Goal: Task Accomplishment & Management: Manage account settings

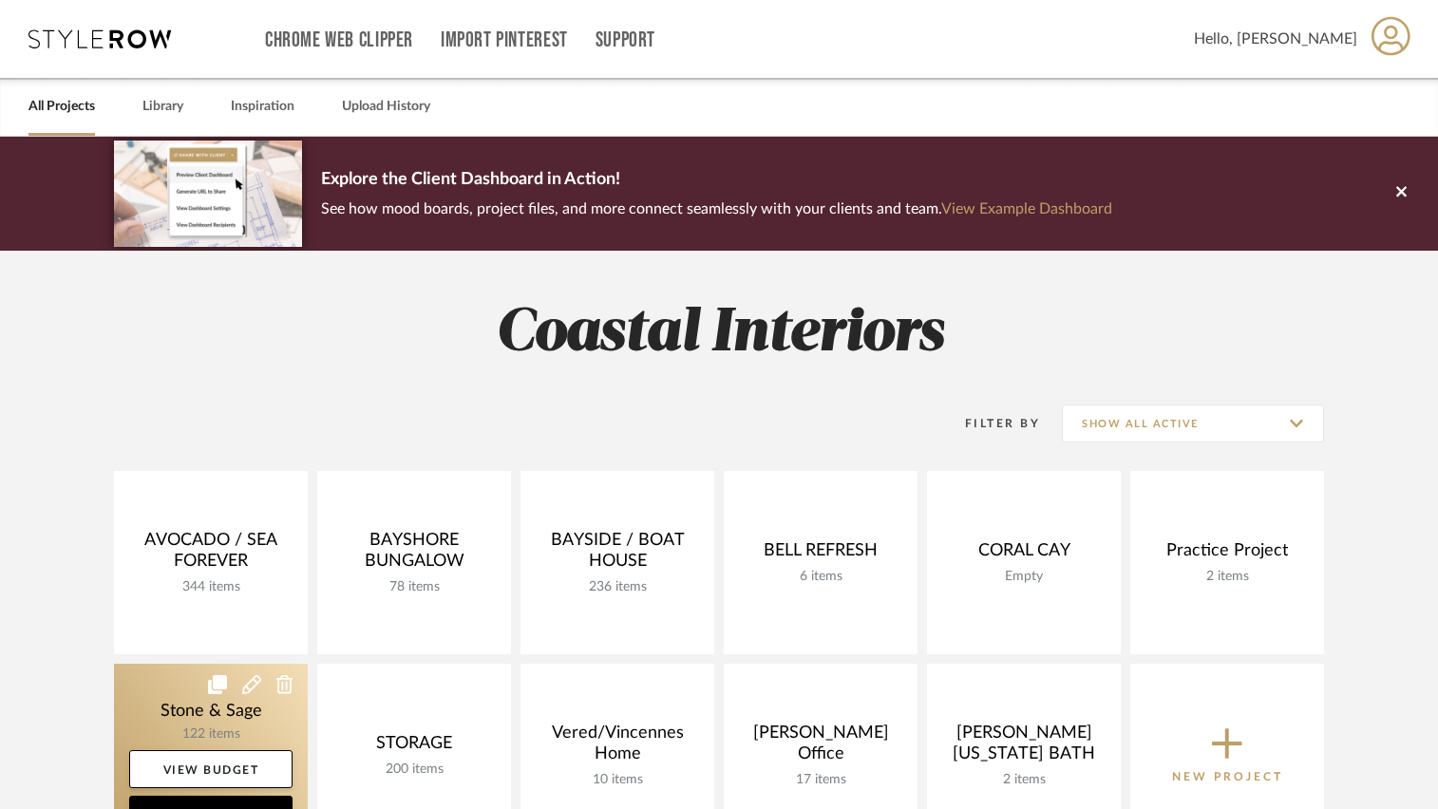
click at [198, 684] on link at bounding box center [211, 755] width 194 height 183
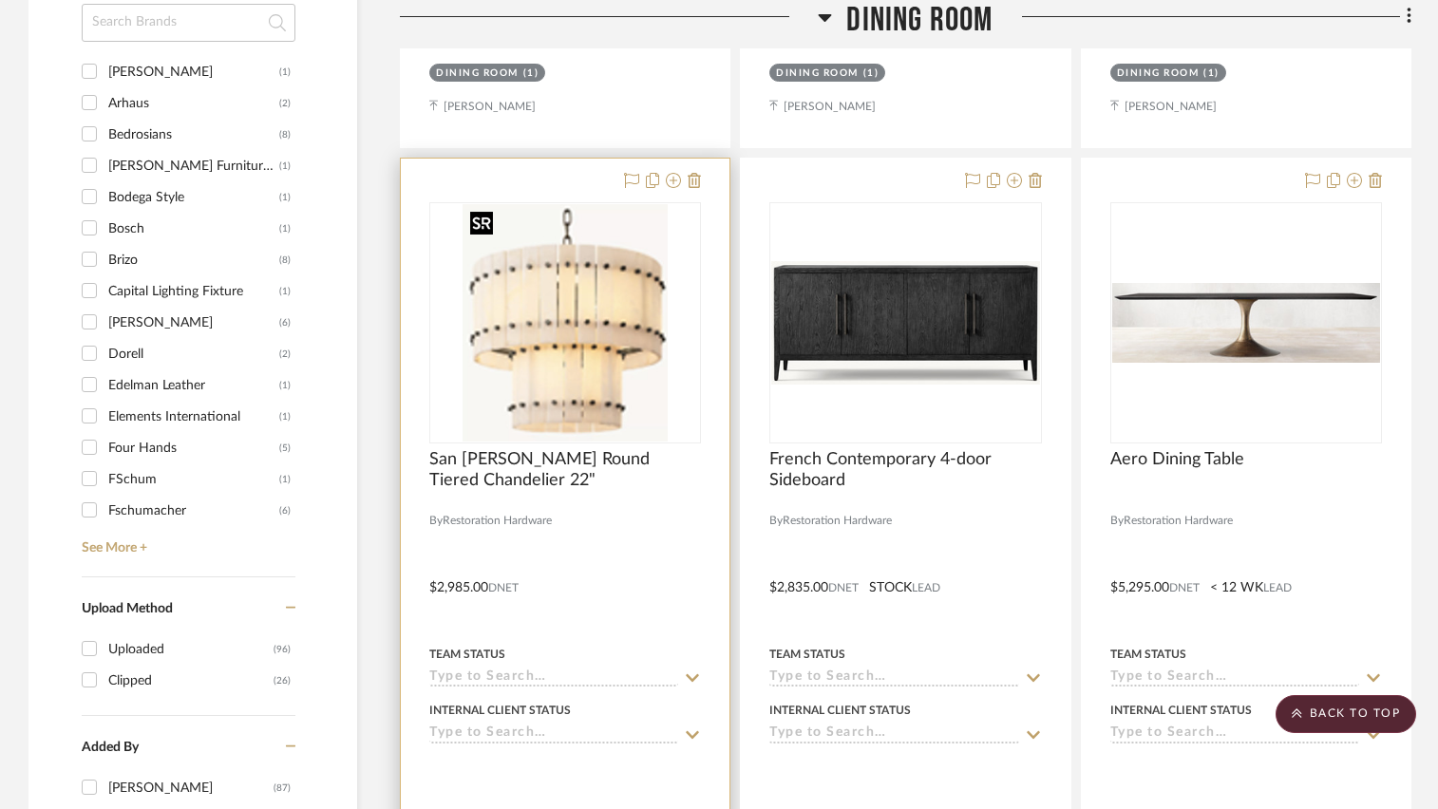
scroll to position [1805, 0]
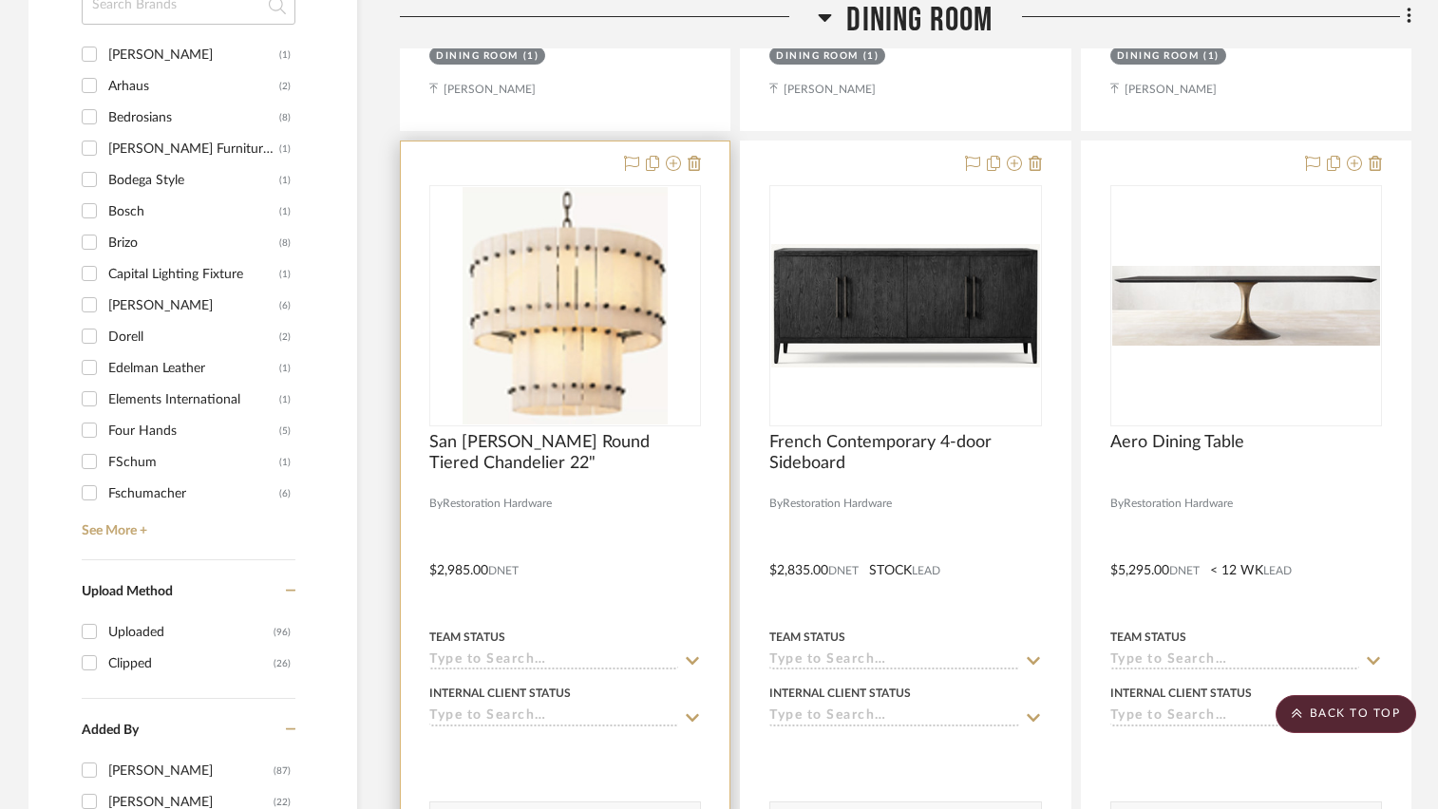
click at [634, 493] on div at bounding box center [565, 557] width 329 height 831
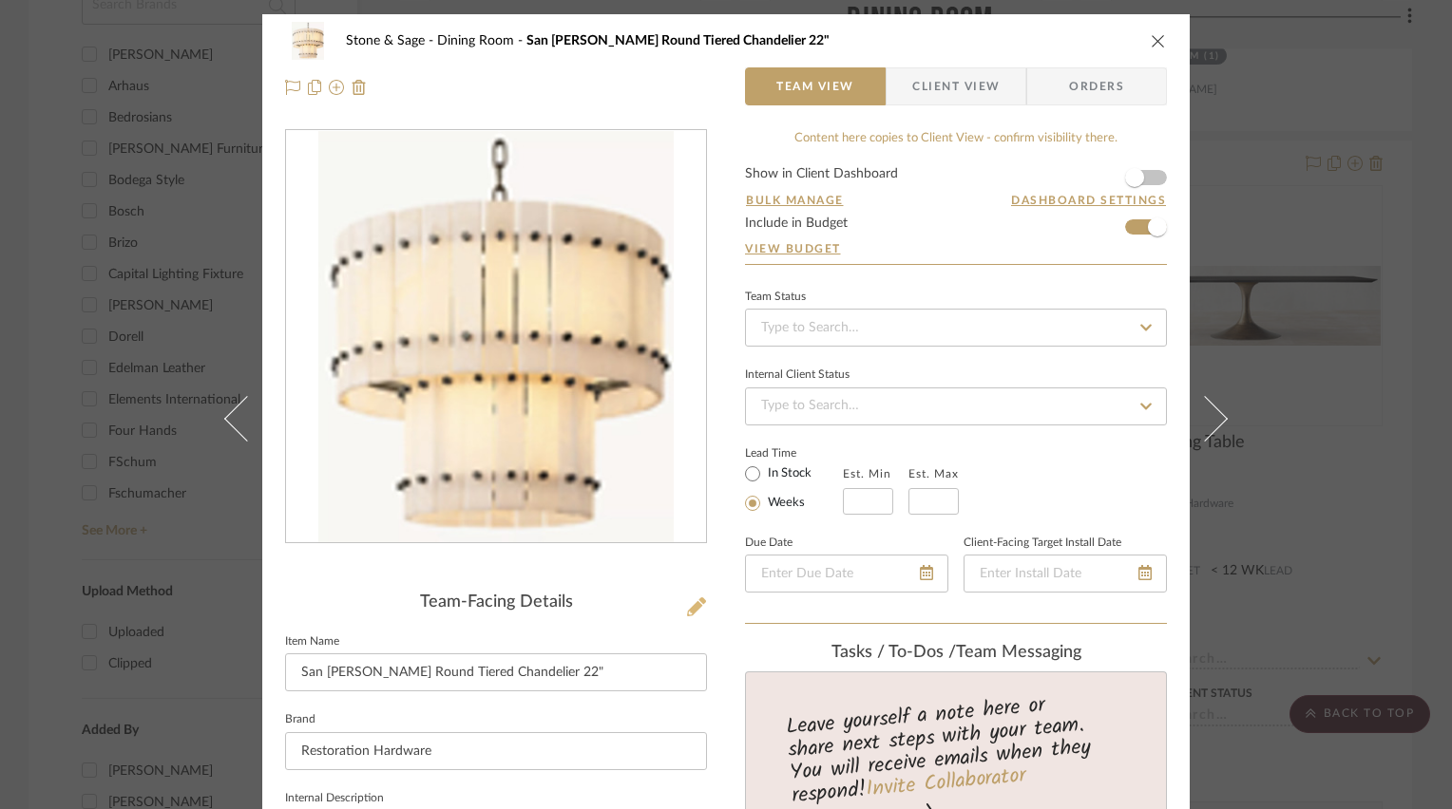
click at [687, 601] on icon at bounding box center [696, 607] width 19 height 19
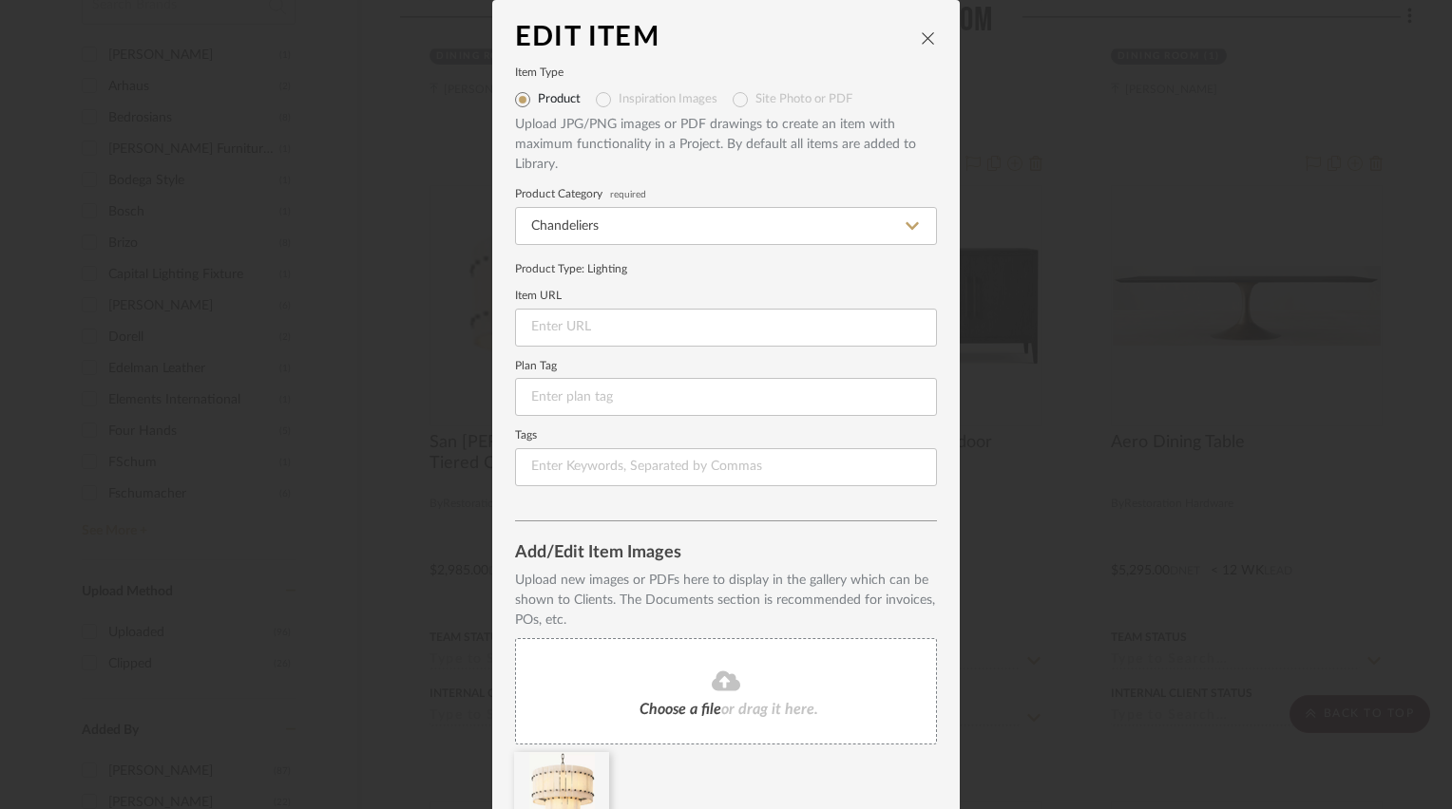
click at [694, 698] on div "Choose a file or drag it here." at bounding box center [726, 691] width 422 height 106
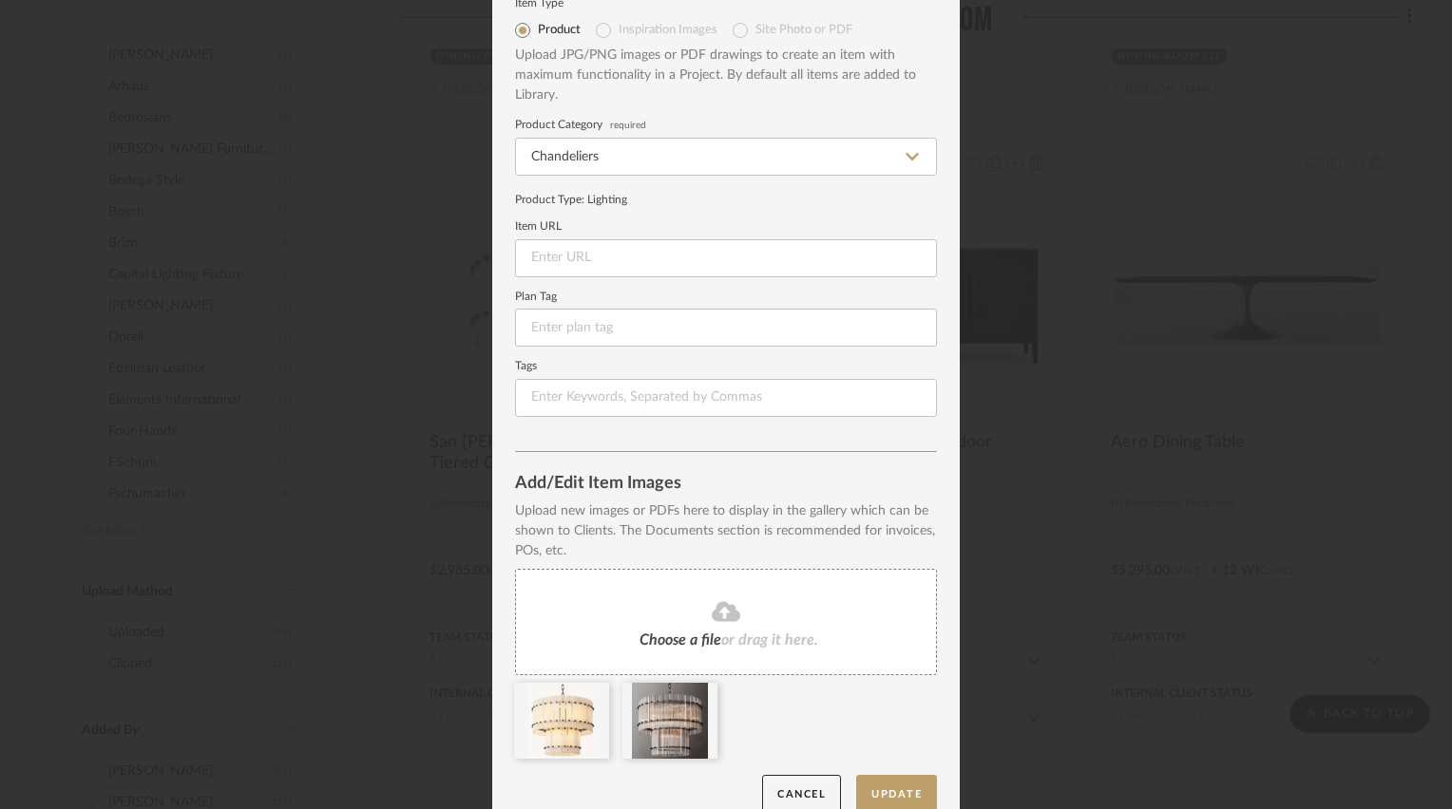
scroll to position [95, 0]
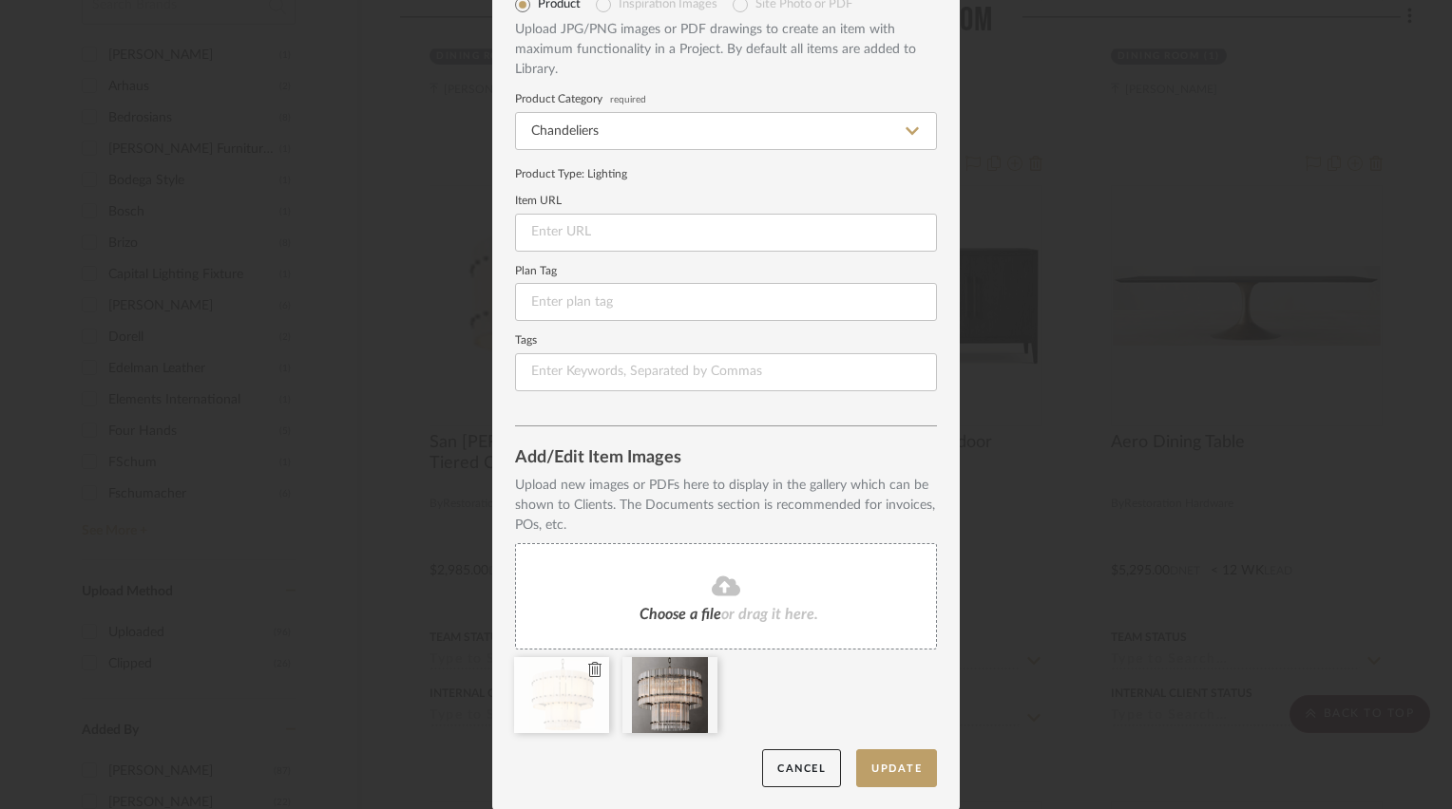
click at [588, 668] on icon at bounding box center [594, 669] width 13 height 15
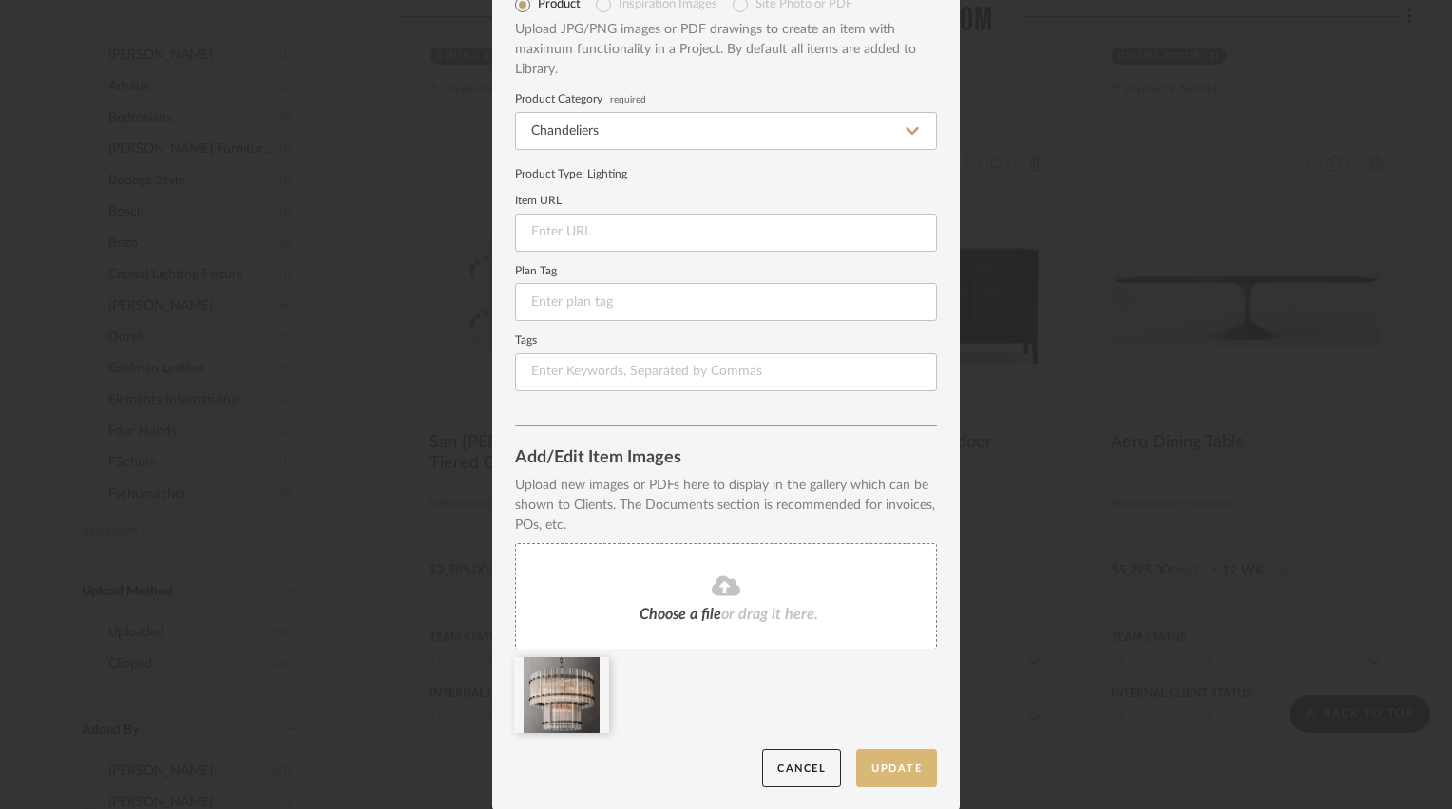
click at [878, 771] on button "Update" at bounding box center [896, 769] width 81 height 39
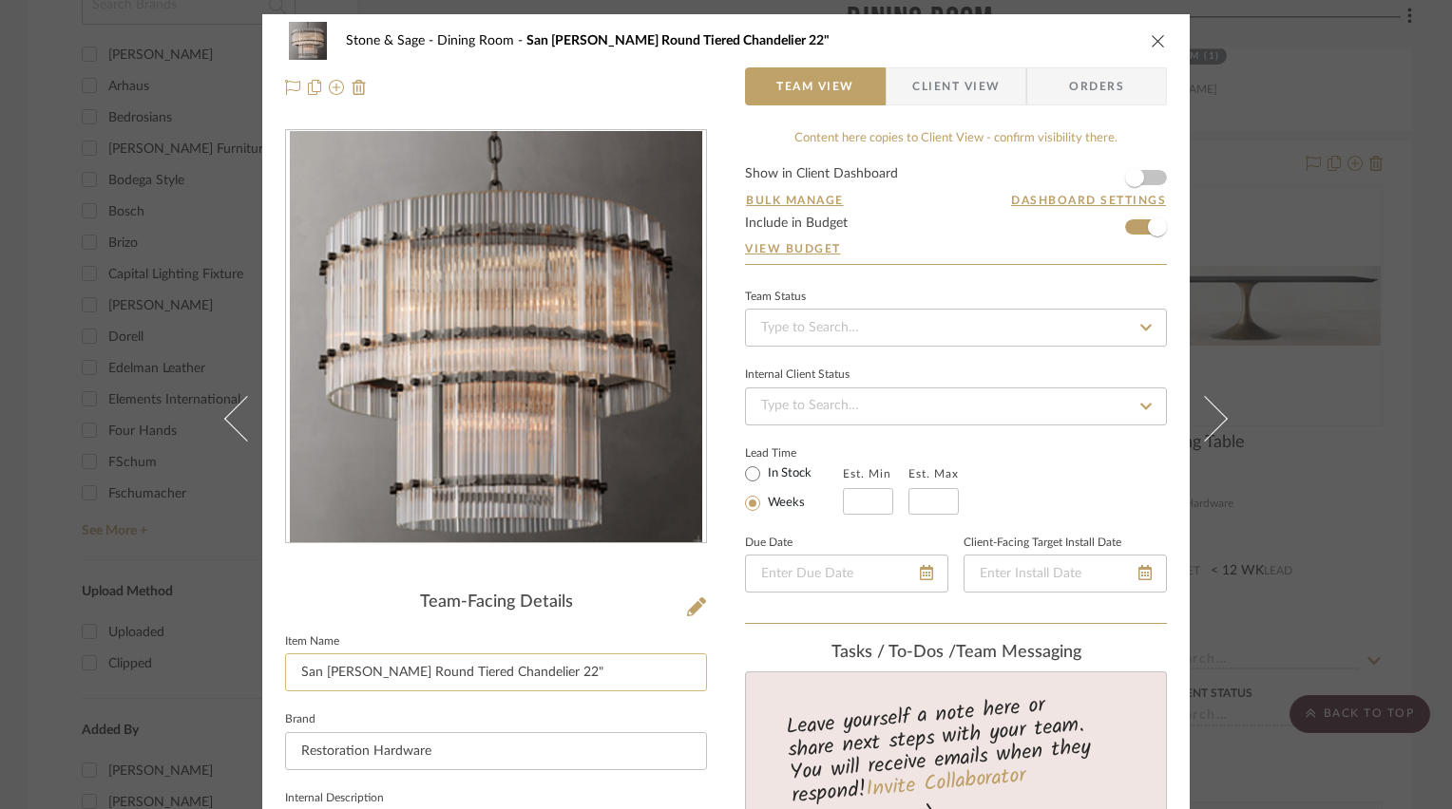
drag, startPoint x: 357, startPoint y: 671, endPoint x: 602, endPoint y: 672, distance: 245.1
click at [602, 672] on input "San [PERSON_NAME] Round Tiered Chandelier 22"" at bounding box center [496, 673] width 422 height 38
type input "San Marco Two-Tier Round Chandelier"
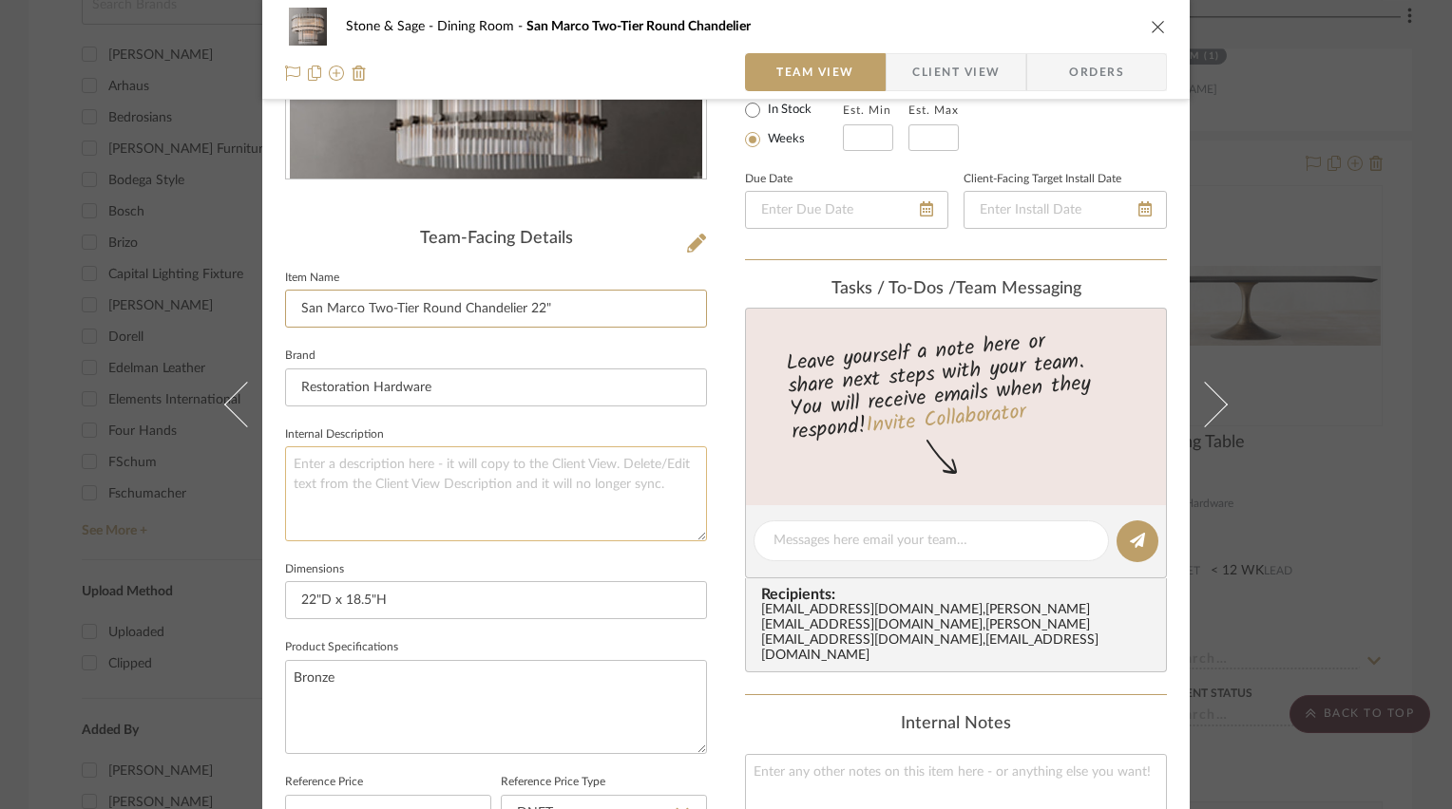
scroll to position [380, 0]
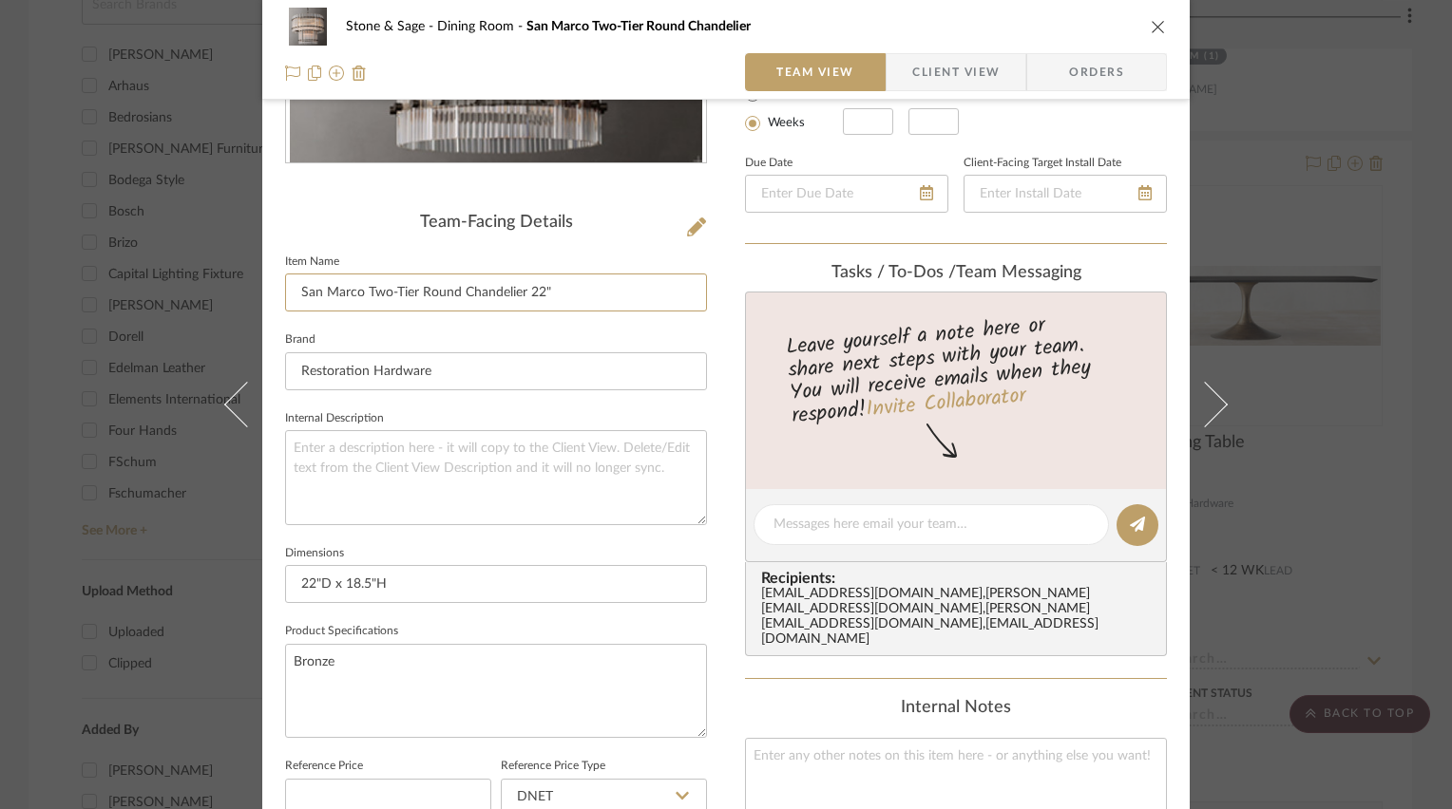
type input "San Marco Two-Tier Round Chandelier 22""
click at [310, 578] on input "22"D x 18.5"H" at bounding box center [496, 584] width 422 height 38
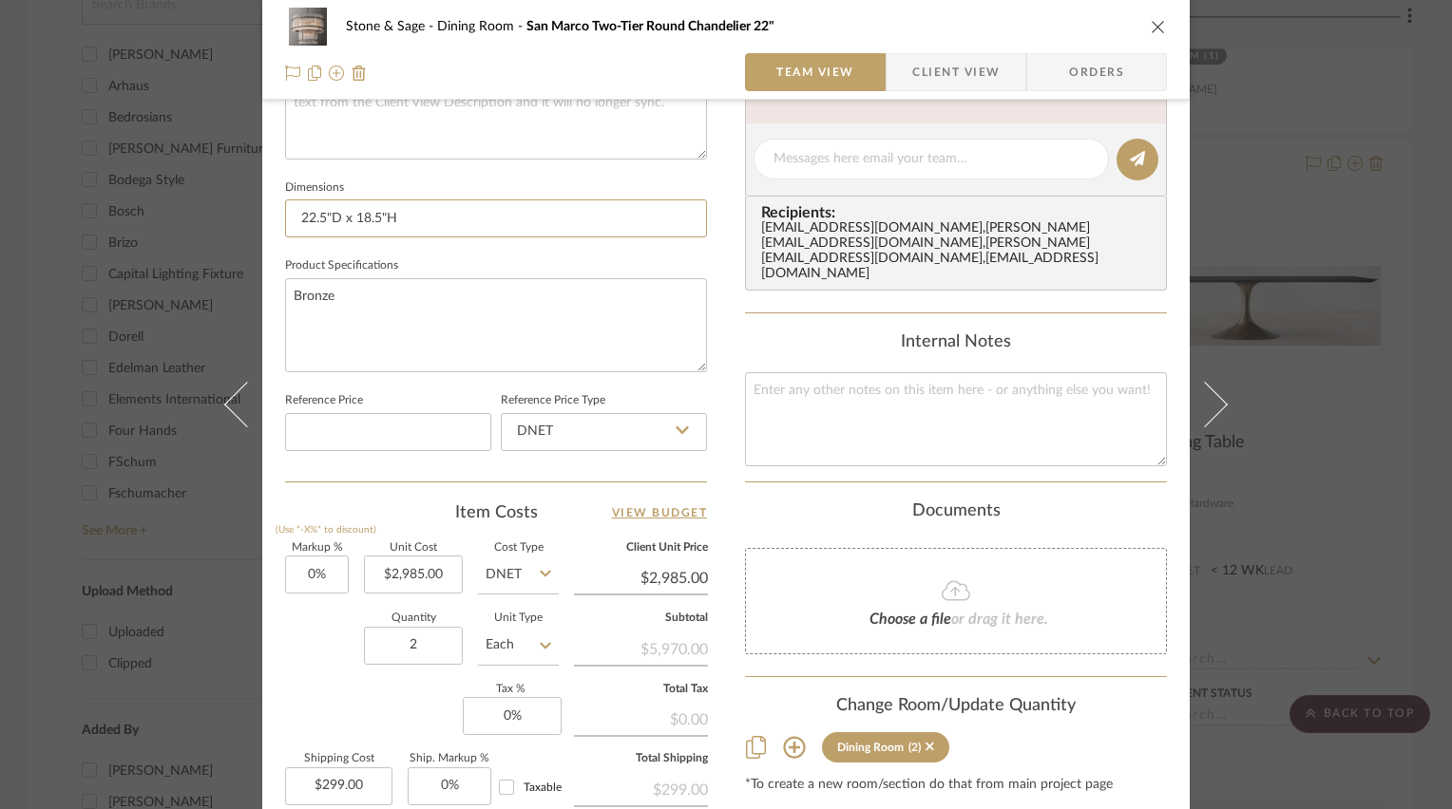
scroll to position [760, 0]
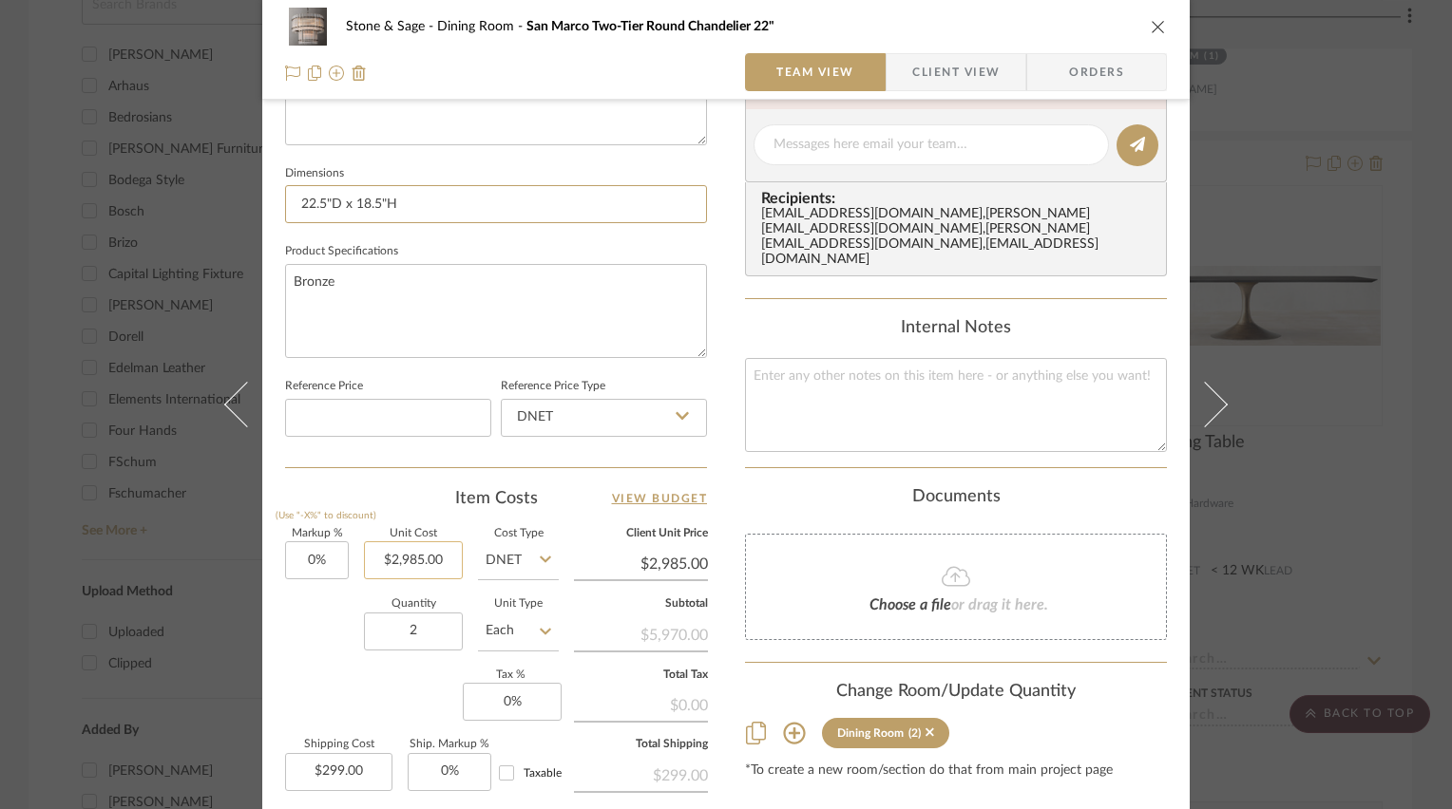
type input "22.5"D x 18.5"H"
type input "2985.00"
click at [412, 557] on input "2985.00" at bounding box center [413, 561] width 99 height 38
type input "$3,085.00"
click at [389, 480] on div "Team-Facing Details Item Name San Marco Two-Tier Round Chandelier 22" Brand Res…" at bounding box center [496, 149] width 422 height 1560
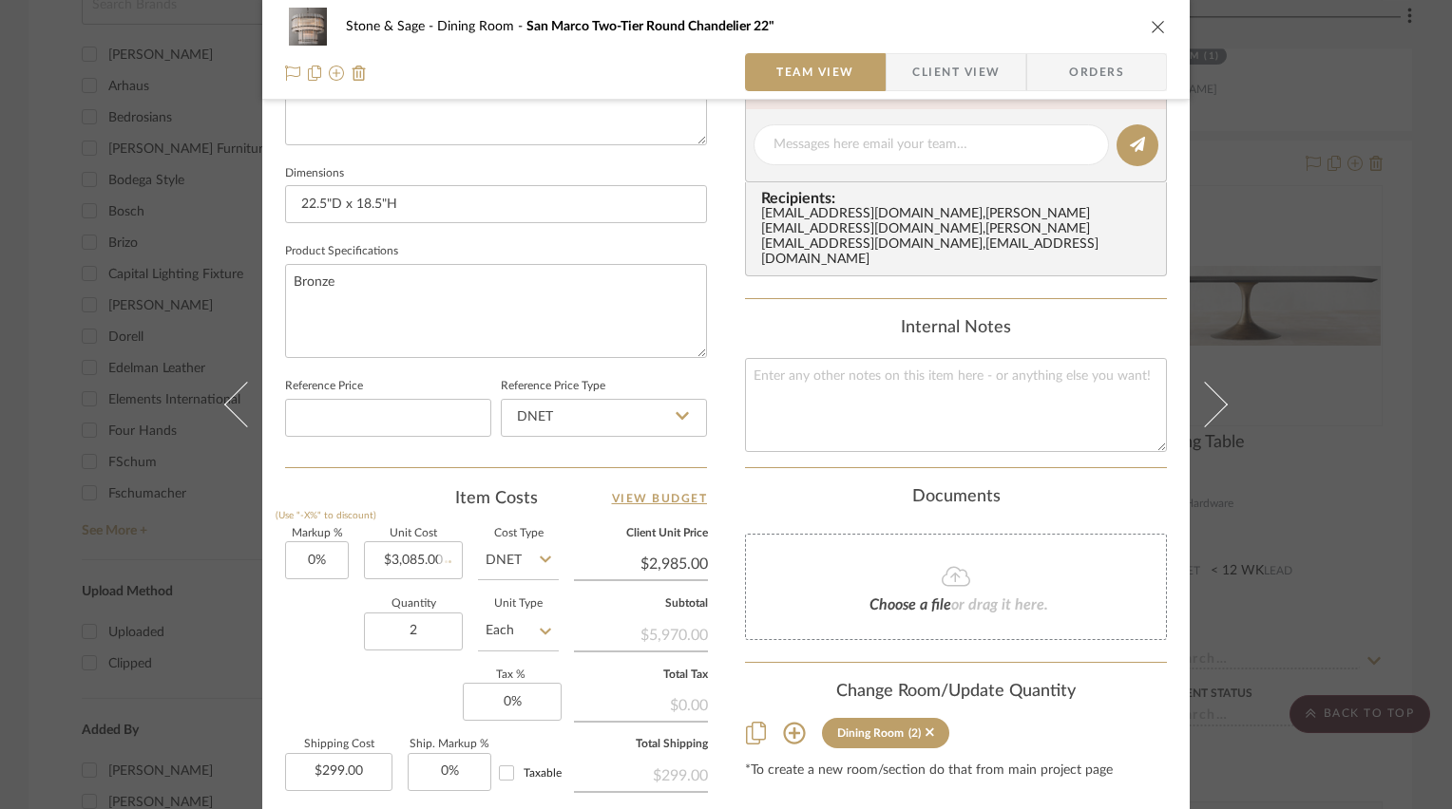
type input "$3,085.00"
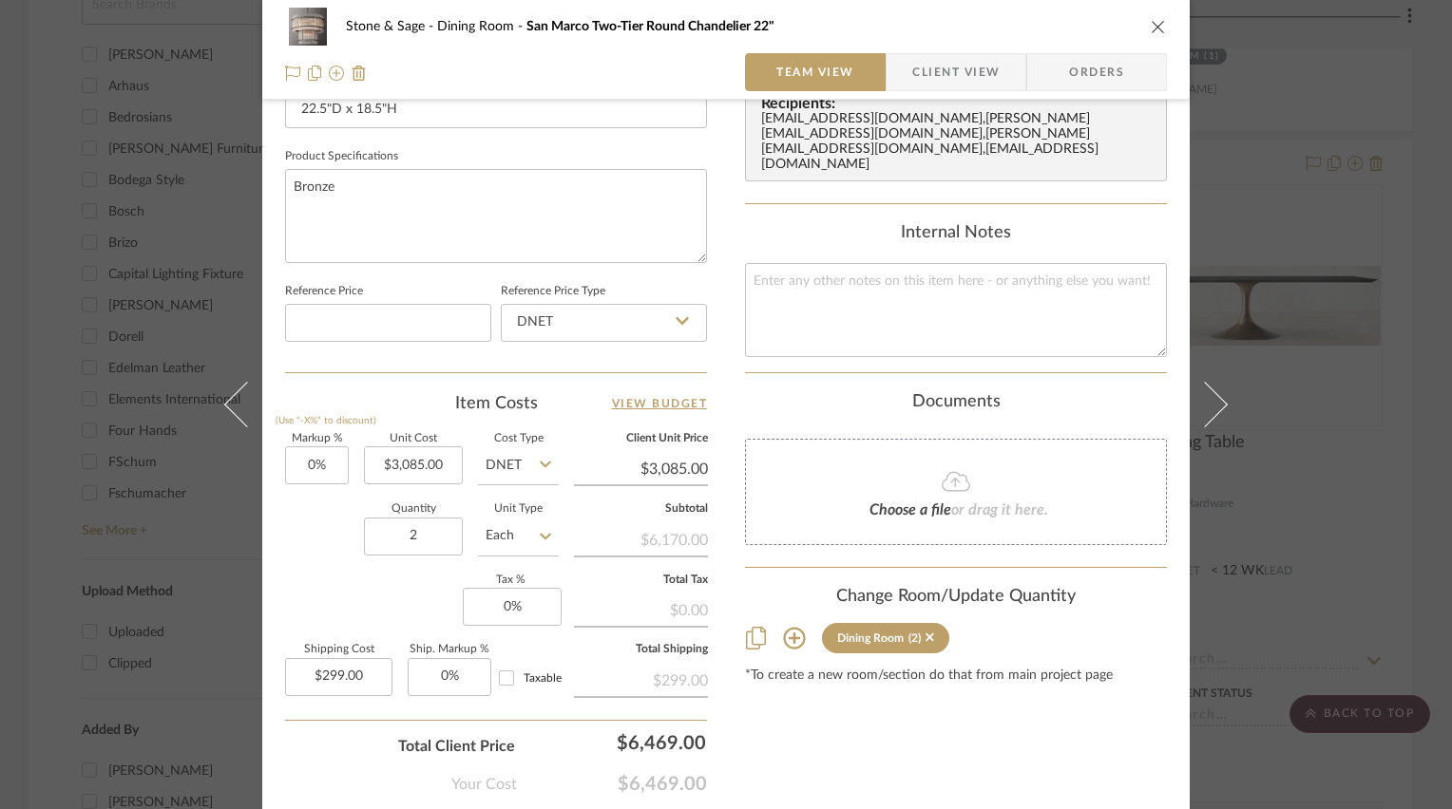
scroll to position [951, 0]
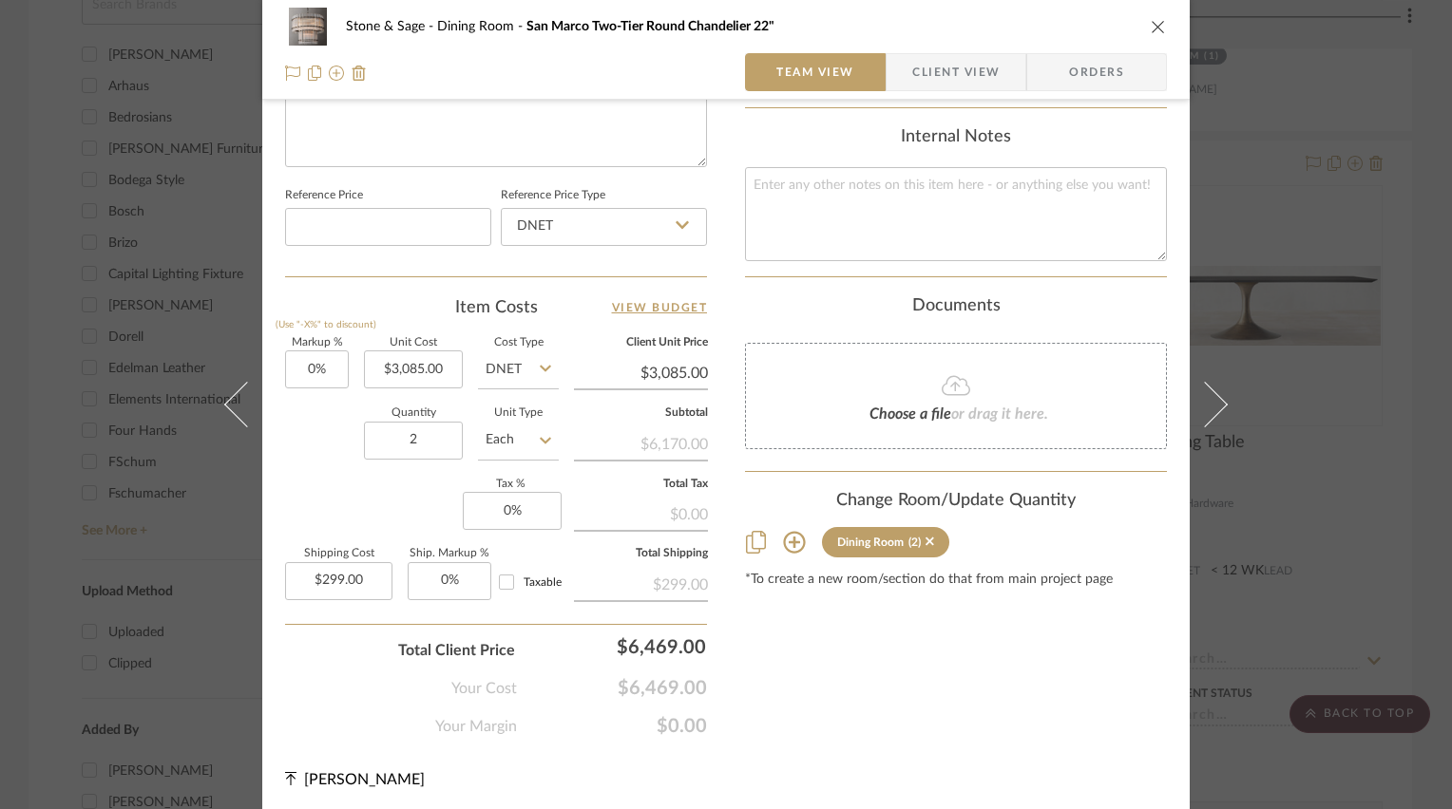
click at [1151, 24] on icon "close" at bounding box center [1157, 26] width 15 height 15
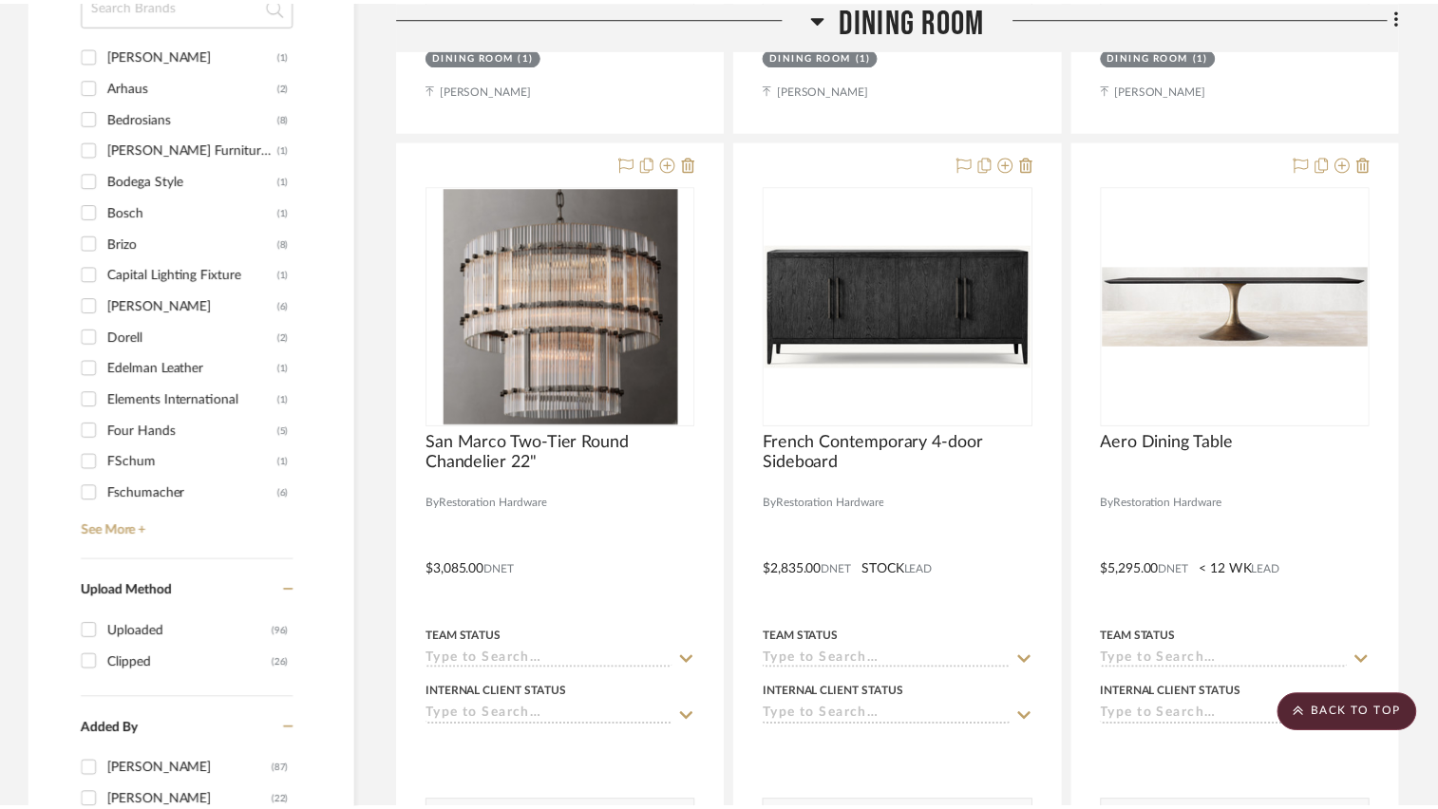
scroll to position [1805, 0]
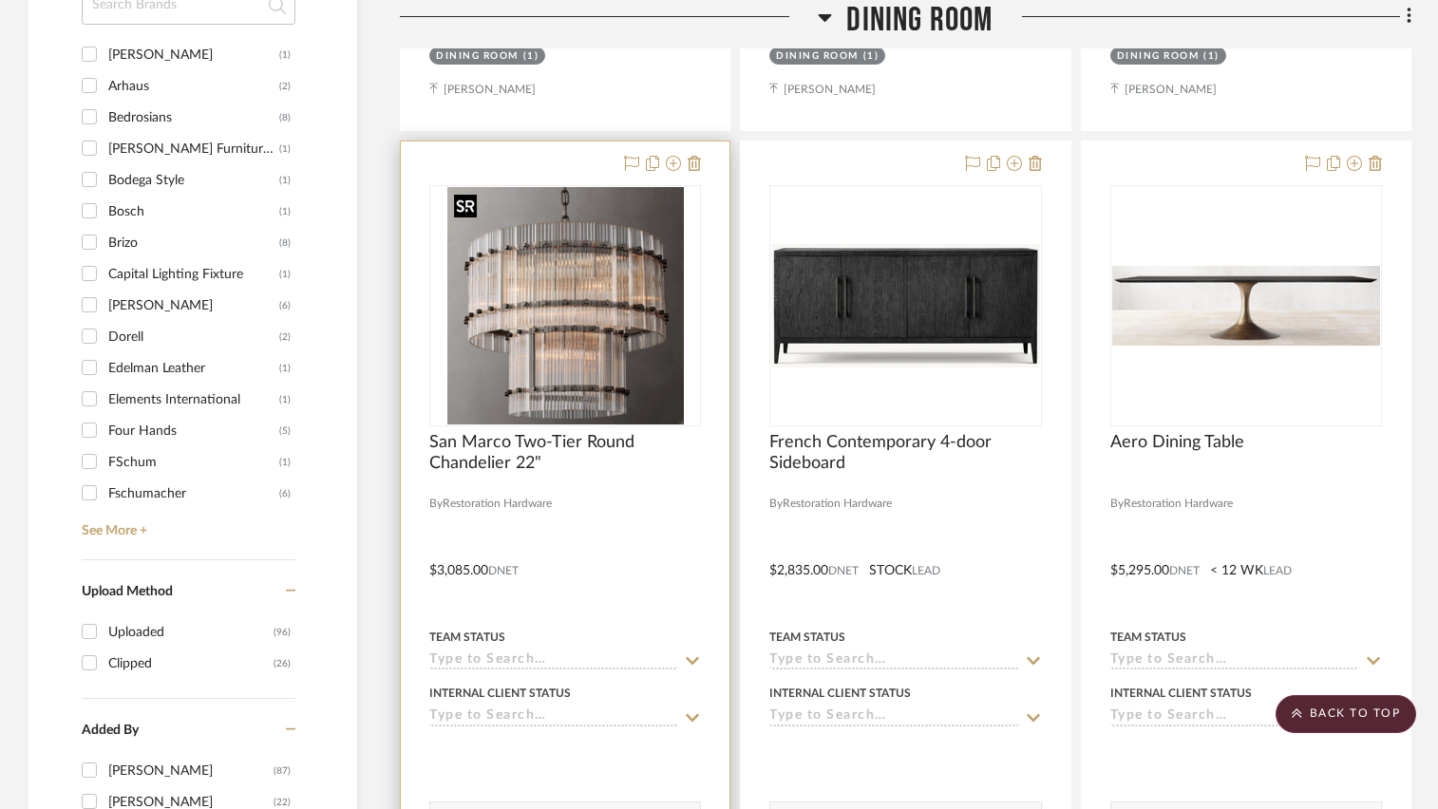
click at [600, 308] on img "0" at bounding box center [565, 306] width 237 height 238
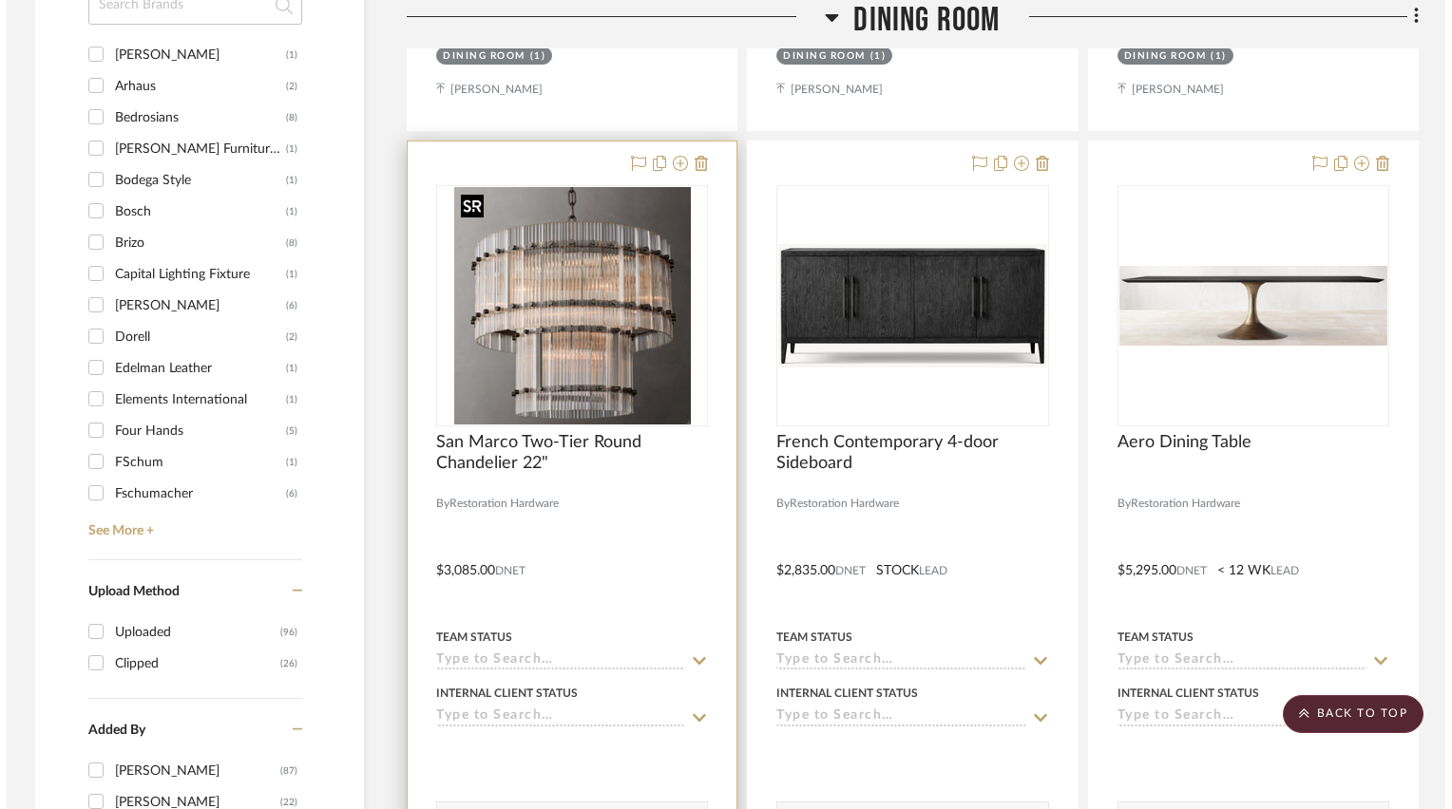
scroll to position [0, 0]
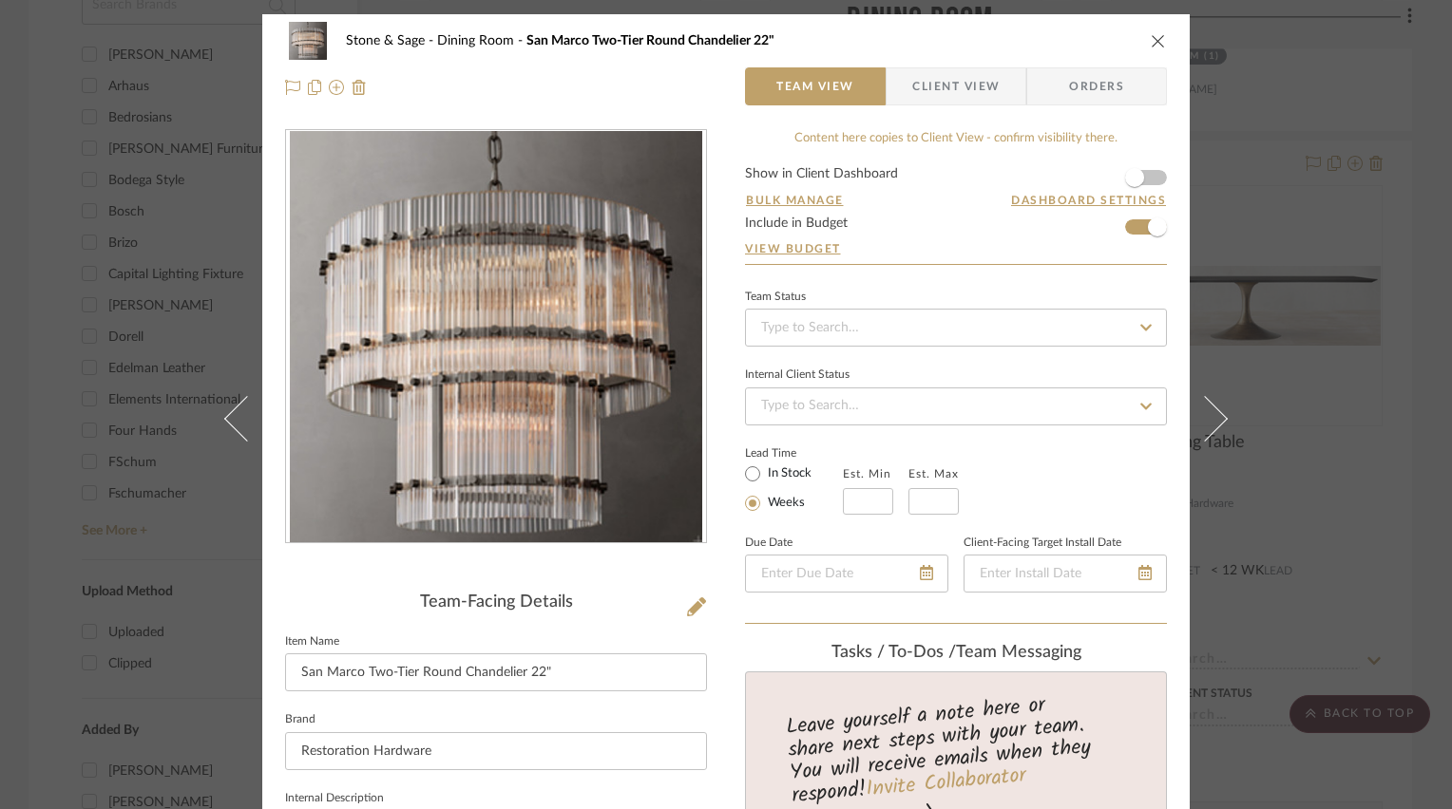
click at [1150, 46] on icon "close" at bounding box center [1157, 40] width 15 height 15
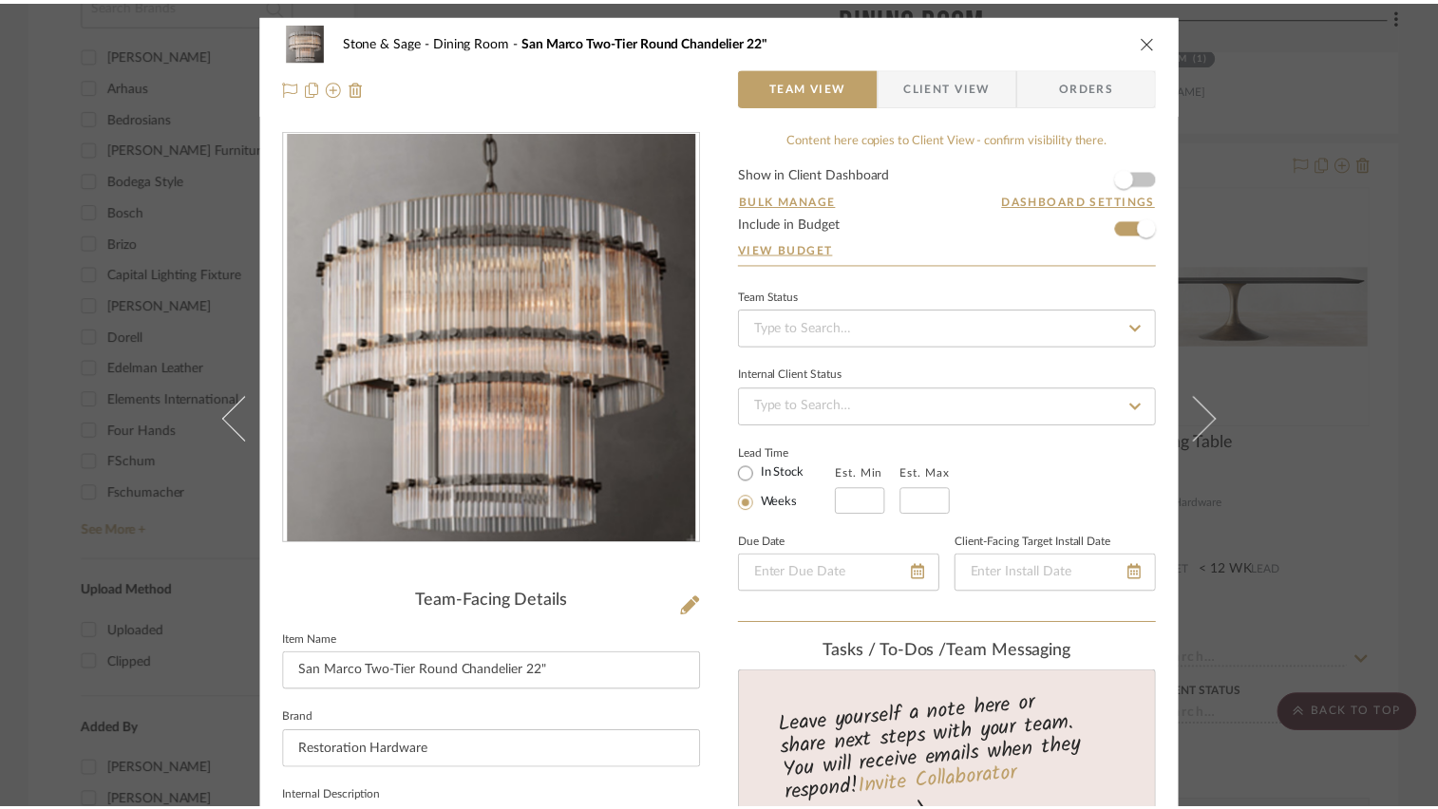
scroll to position [1805, 0]
